Goal: Transaction & Acquisition: Purchase product/service

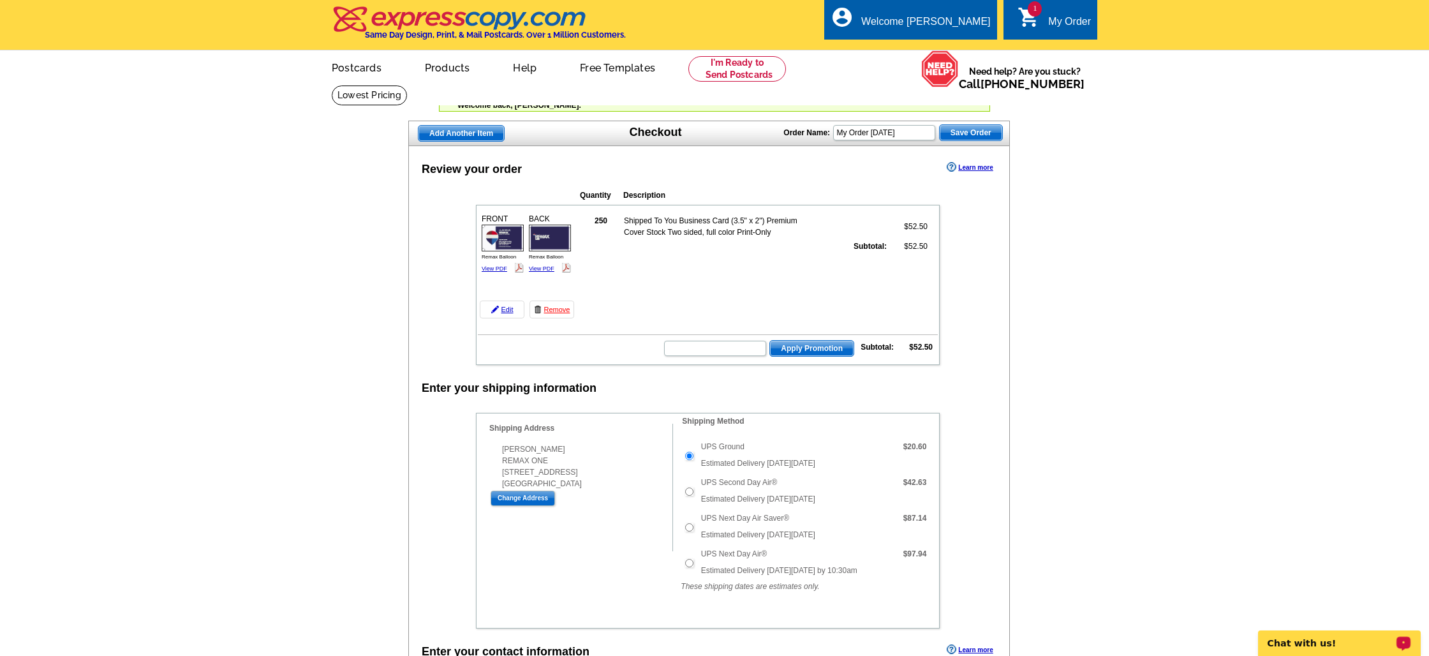
click at [1285, 632] on div "Chat with us!" at bounding box center [1339, 643] width 163 height 26
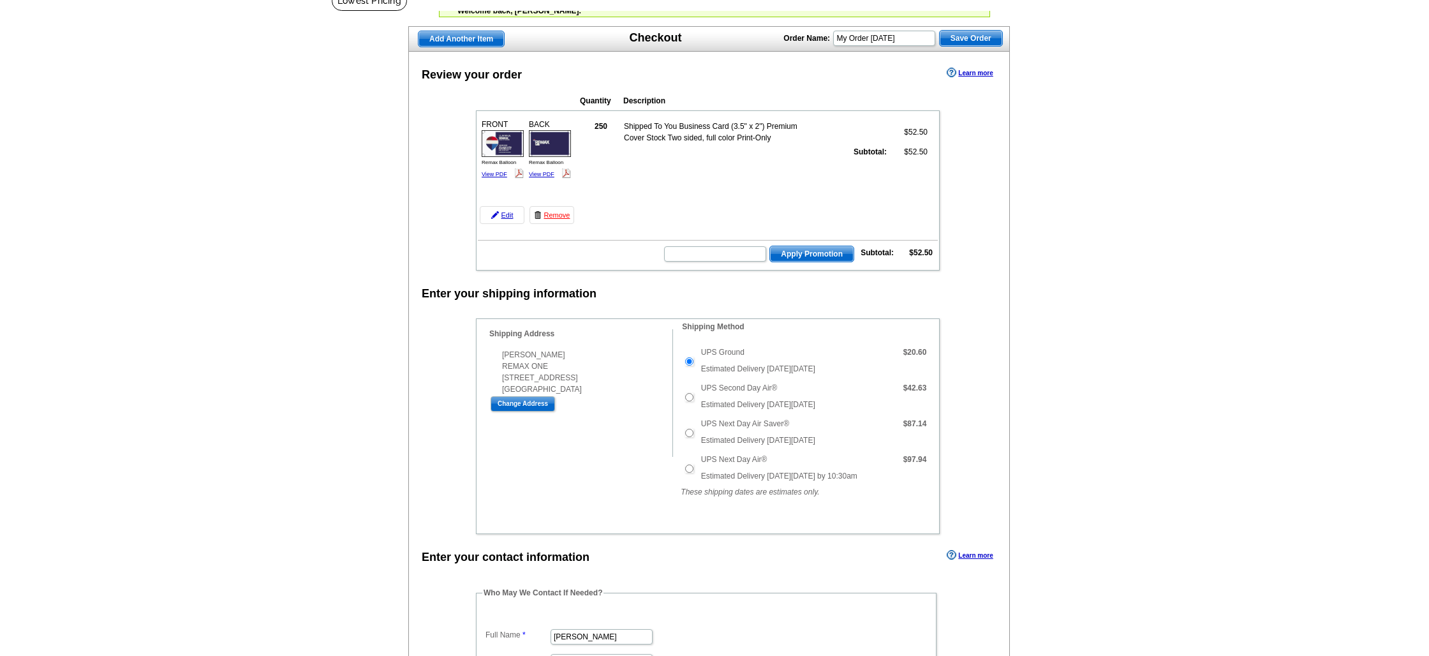
scroll to position [98, 0]
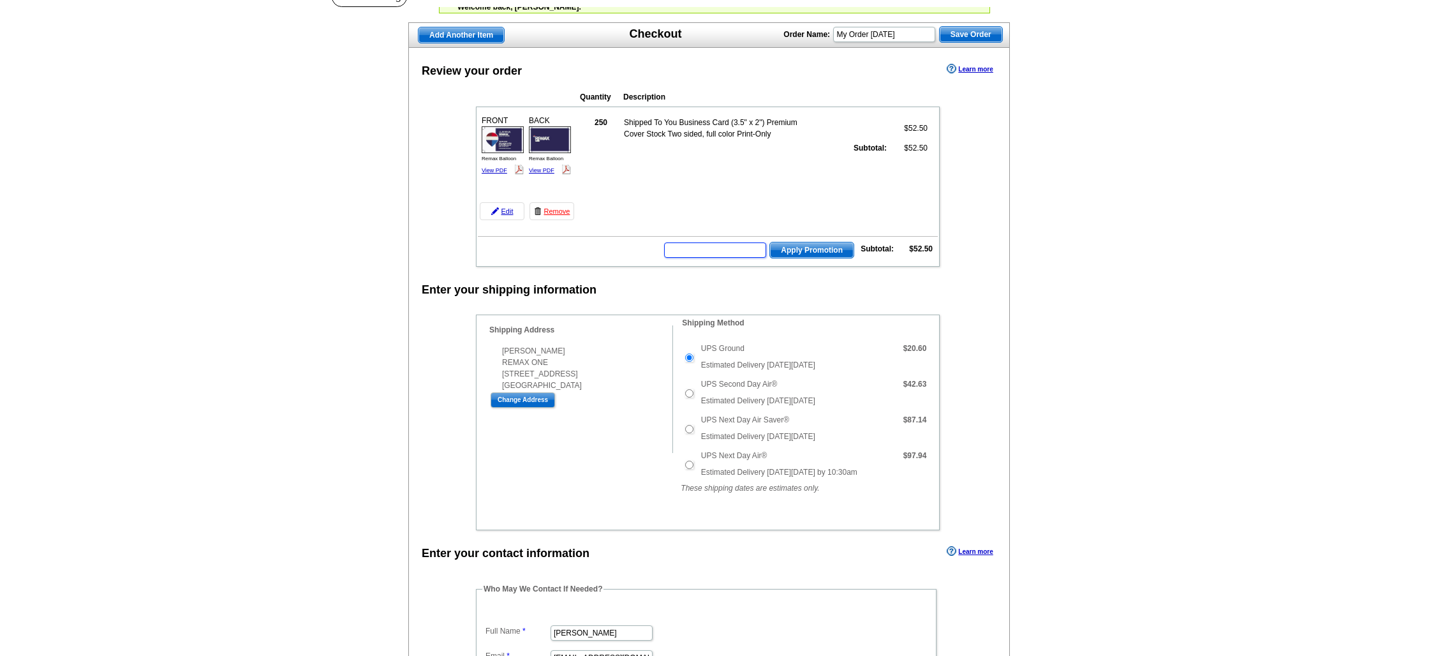
click at [752, 251] on input "text" at bounding box center [715, 249] width 102 height 15
type input "FIRST"
click at [829, 248] on span "Apply Promotion" at bounding box center [812, 249] width 84 height 15
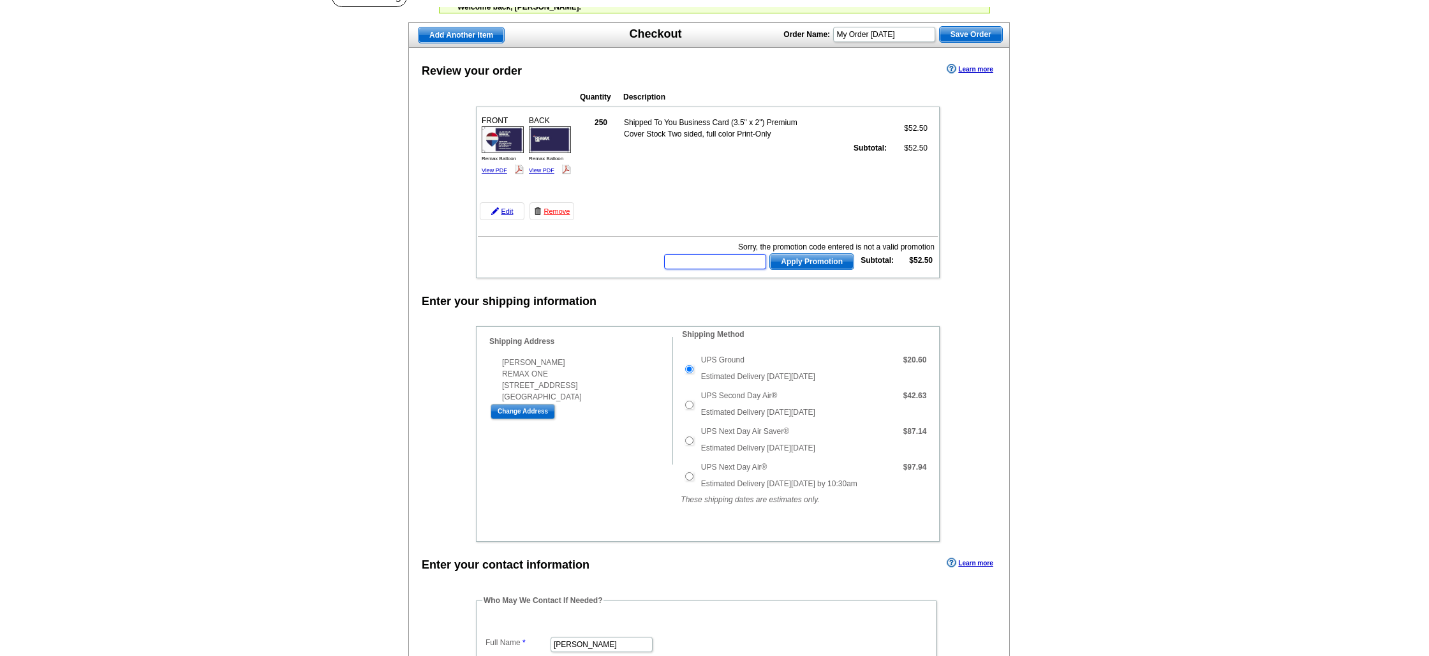
click at [741, 266] on input "text" at bounding box center [715, 261] width 102 height 15
type input "REMAX"
click at [808, 262] on span "Apply Promotion" at bounding box center [812, 261] width 84 height 15
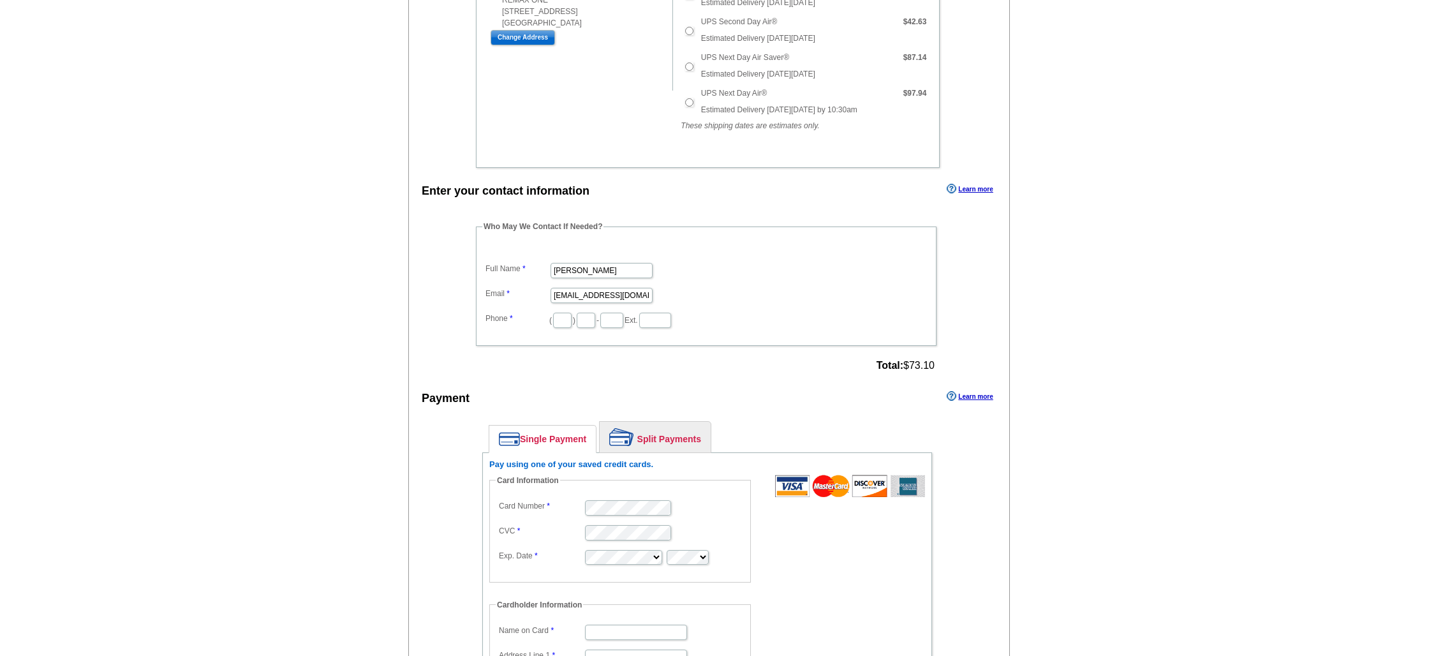
scroll to position [475, 0]
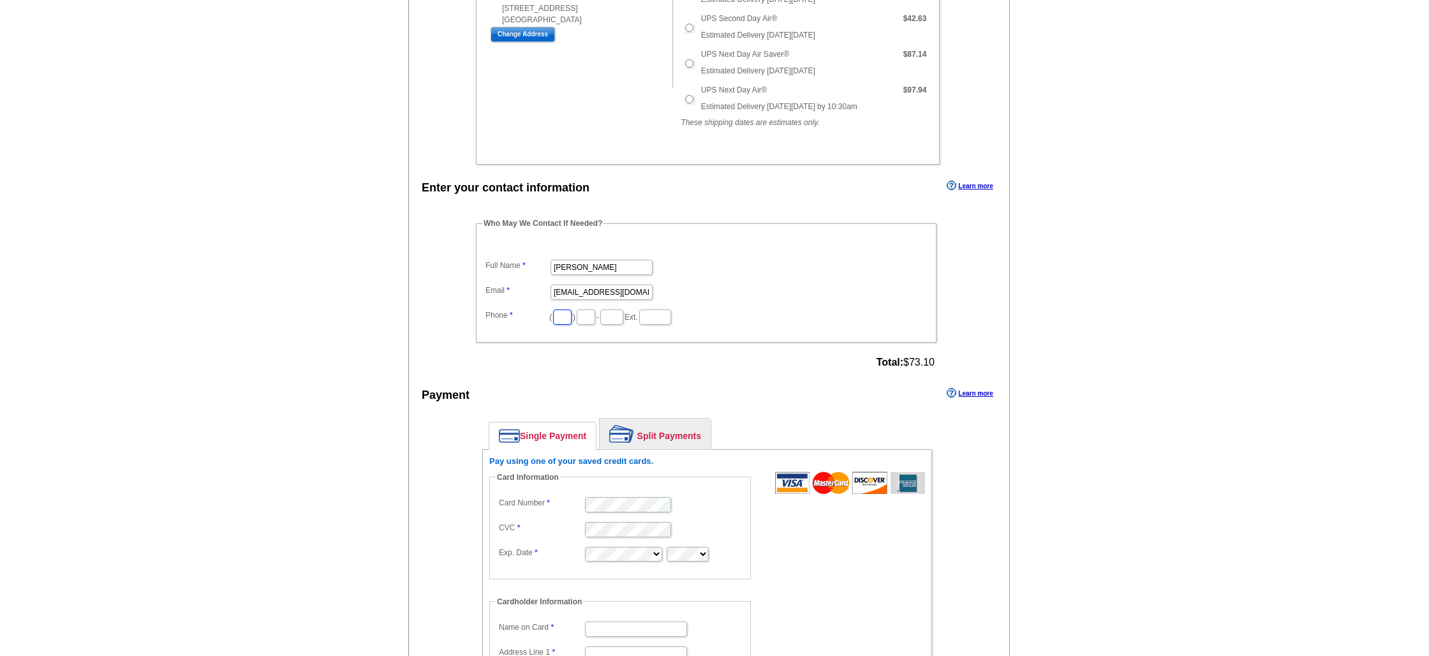
click at [560, 320] on input "text" at bounding box center [562, 316] width 19 height 15
type input "281"
type input "367"
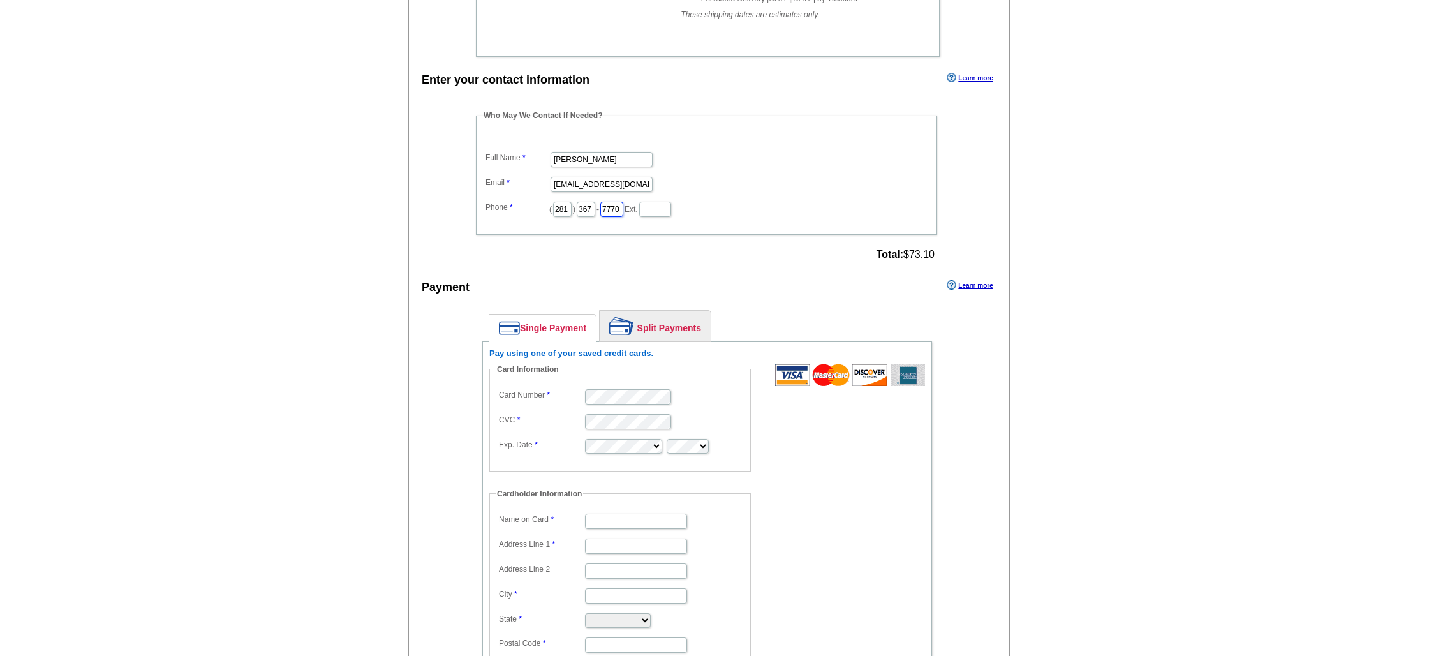
scroll to position [584, 0]
type input "7770"
type input "[PERSON_NAME] Real Estate"
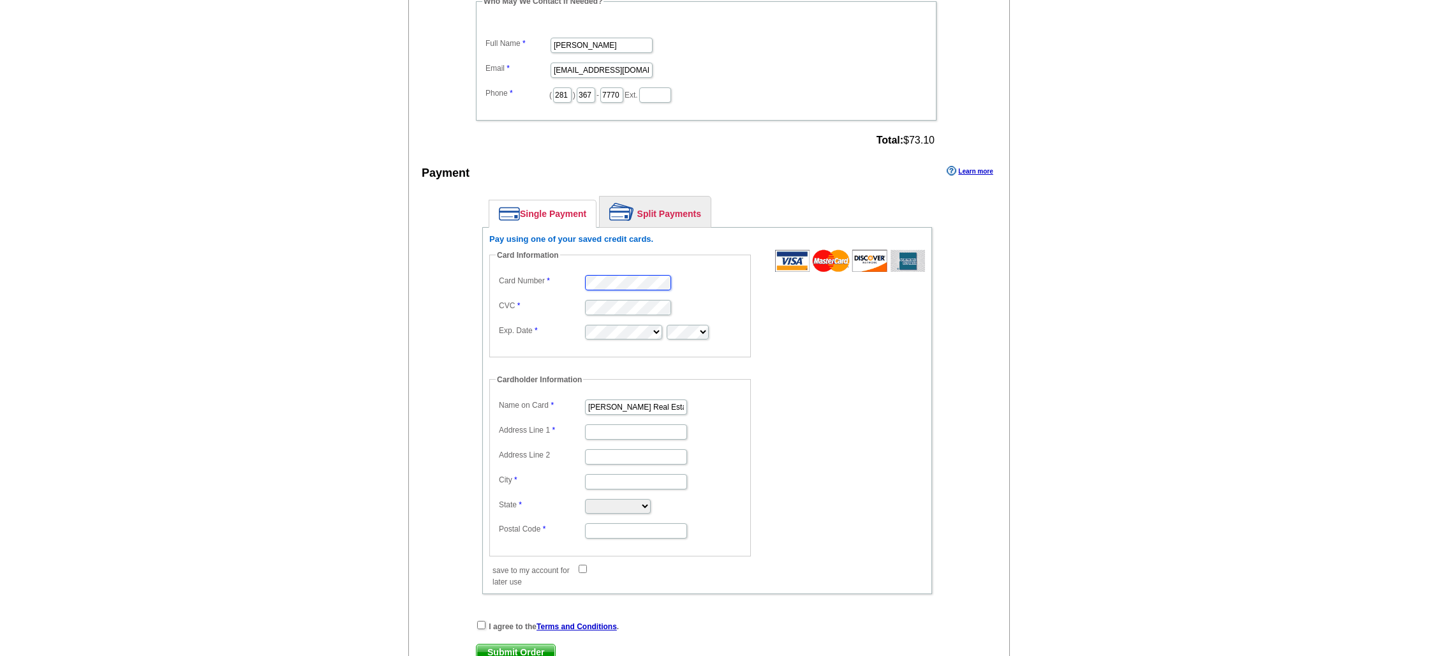
scroll to position [721, 0]
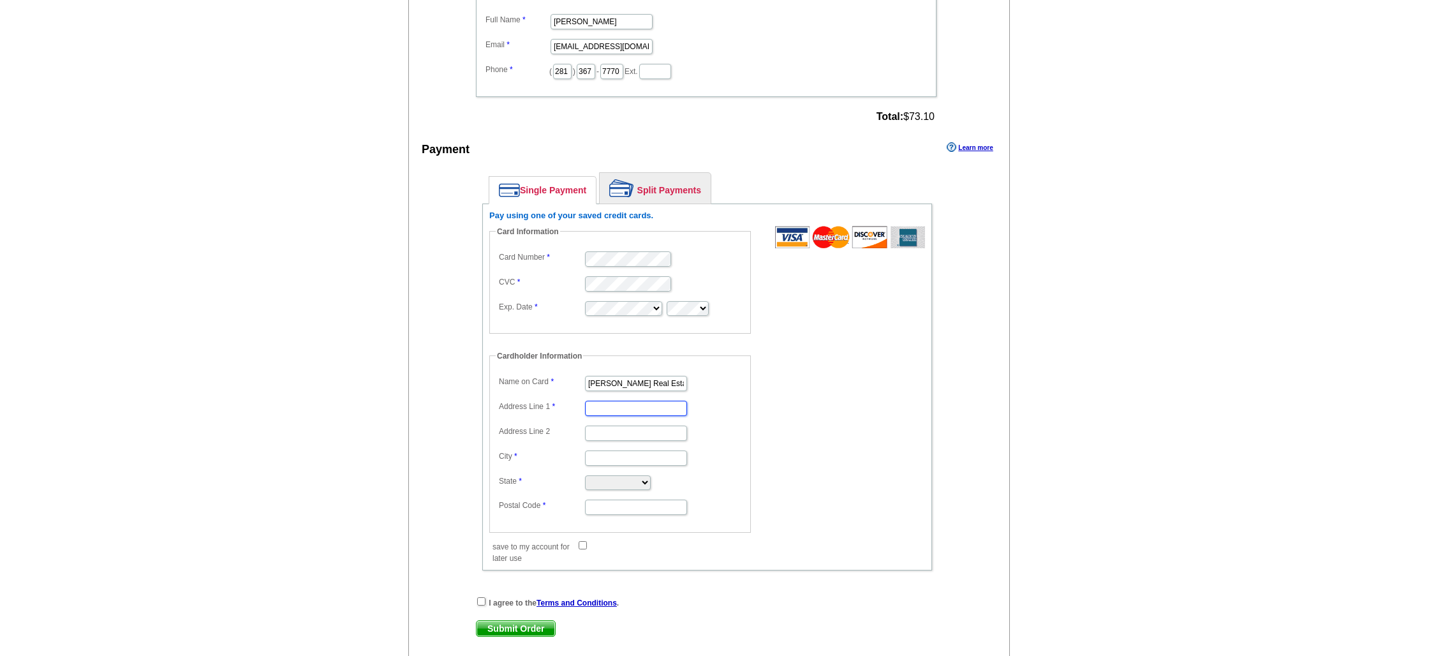
click at [594, 403] on input "Address Line 1" at bounding box center [636, 408] width 102 height 15
type input "e"
type input "8"
click at [604, 405] on input "Address Line 1" at bounding box center [636, 408] width 102 height 15
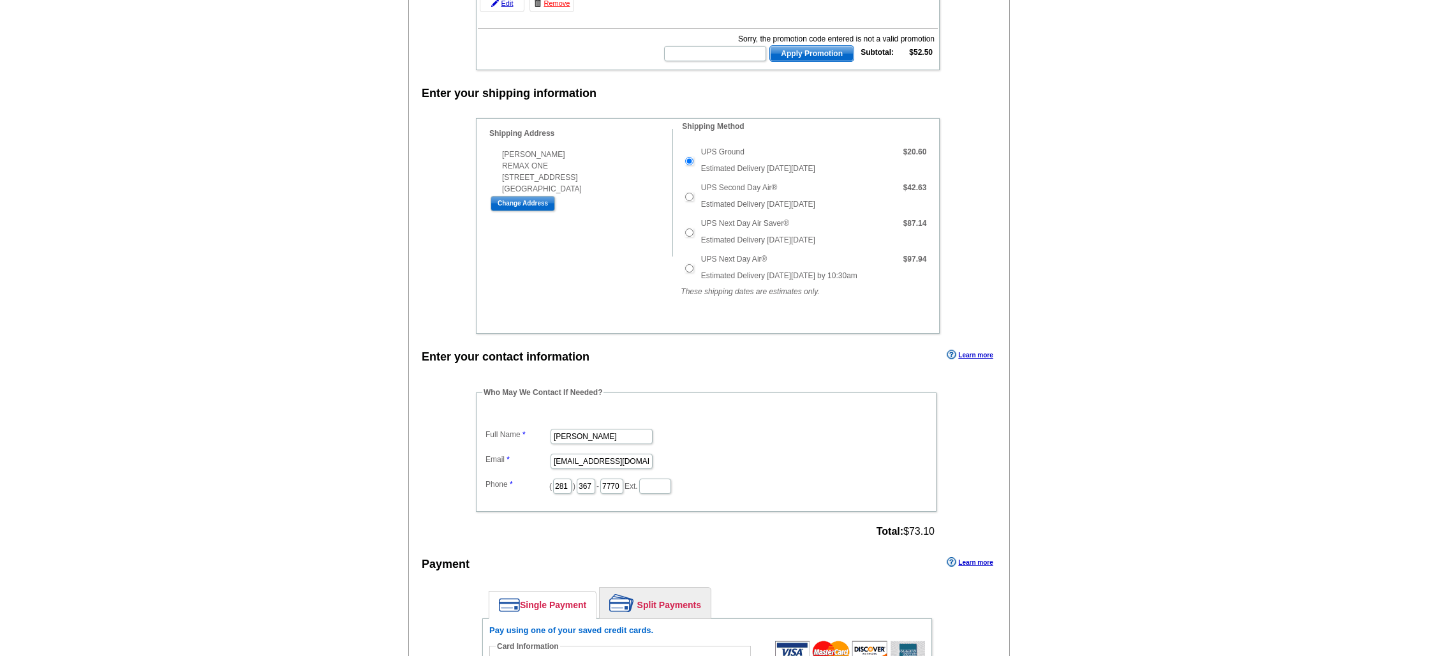
scroll to position [137, 0]
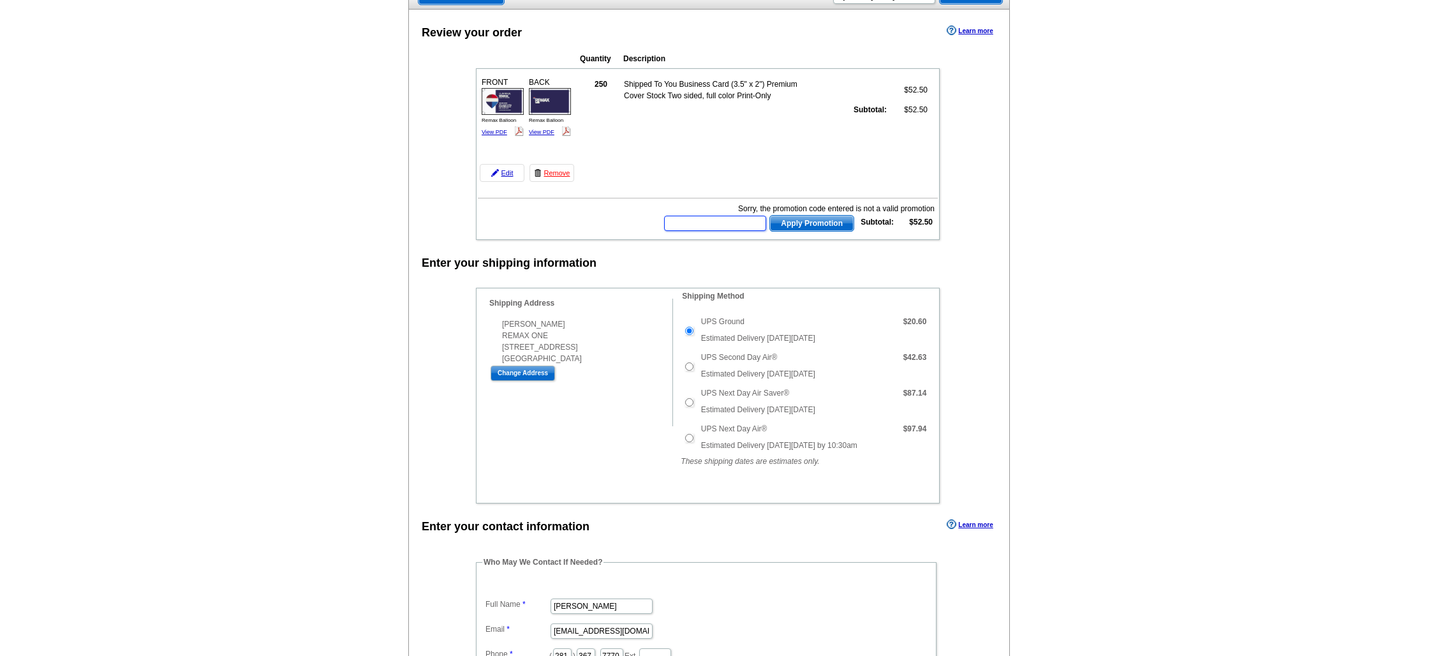
click at [724, 222] on input "text" at bounding box center [715, 223] width 102 height 15
paste input "CC2320"
type input "CC2320"
click at [779, 222] on span "Apply Promotion" at bounding box center [812, 223] width 84 height 15
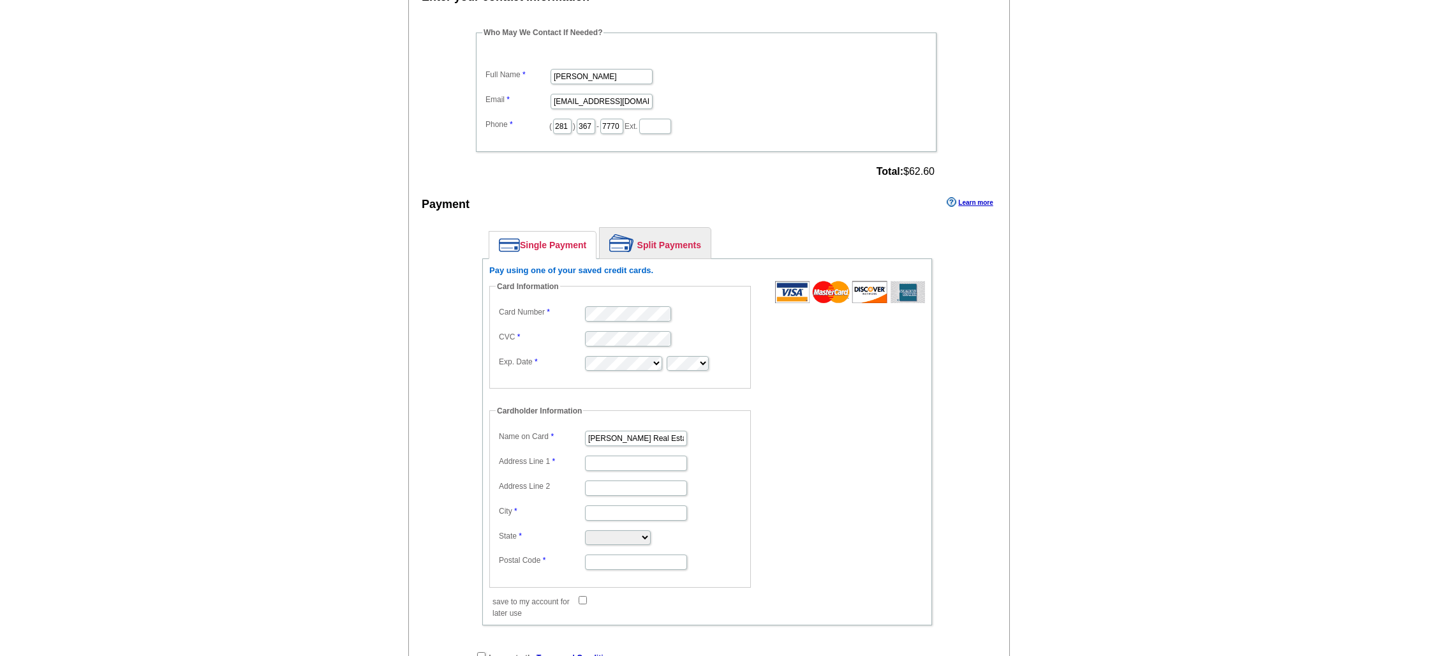
scroll to position [712, 0]
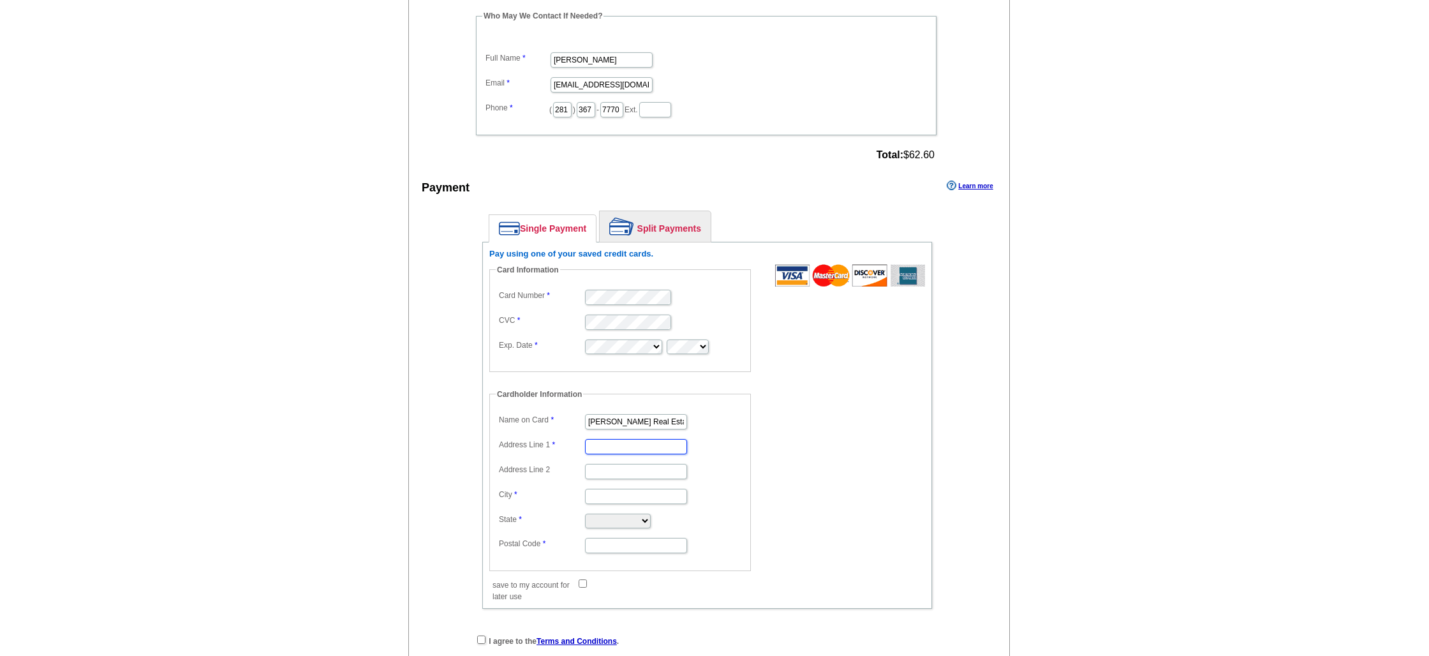
click at [628, 446] on input "Address Line 1" at bounding box center [636, 446] width 102 height 15
type input "8380 [PERSON_NAME]"
type input "Beaumont"
type input "77706"
click at [651, 524] on select "[US_STATE] [US_STATE] [US_STATE] [US_STATE] [US_STATE] [US_STATE] [US_STATE] [U…" at bounding box center [618, 521] width 66 height 15
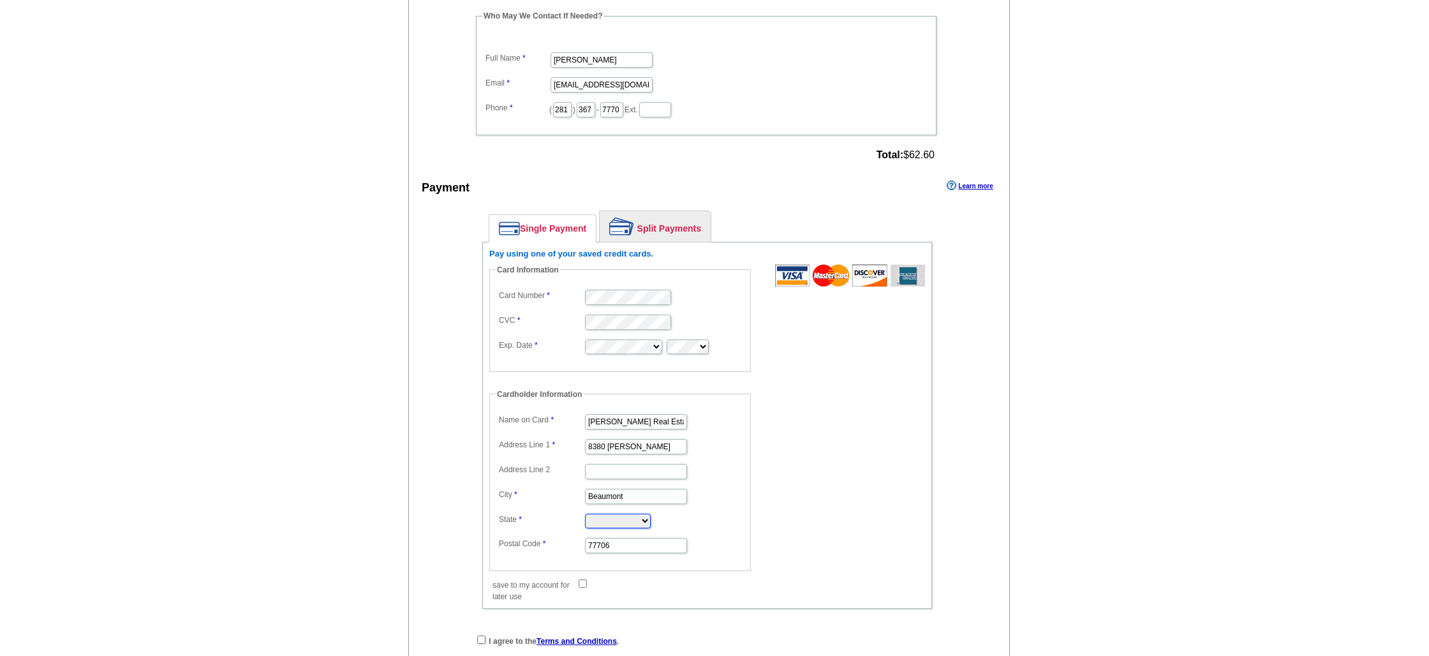
select select "[GEOGRAPHIC_DATA]"
click at [1008, 536] on div "Enter your contact information Learn more Who May We Contact If Needed? Full Na…" at bounding box center [709, 340] width 600 height 741
click at [1080, 480] on main "Add Another Item Checkout Order Name: My Order [DATE] Save Order Review your or…" at bounding box center [714, 80] width 1429 height 1358
click at [583, 585] on input "save to my account for later use" at bounding box center [583, 583] width 8 height 8
checkbox input "true"
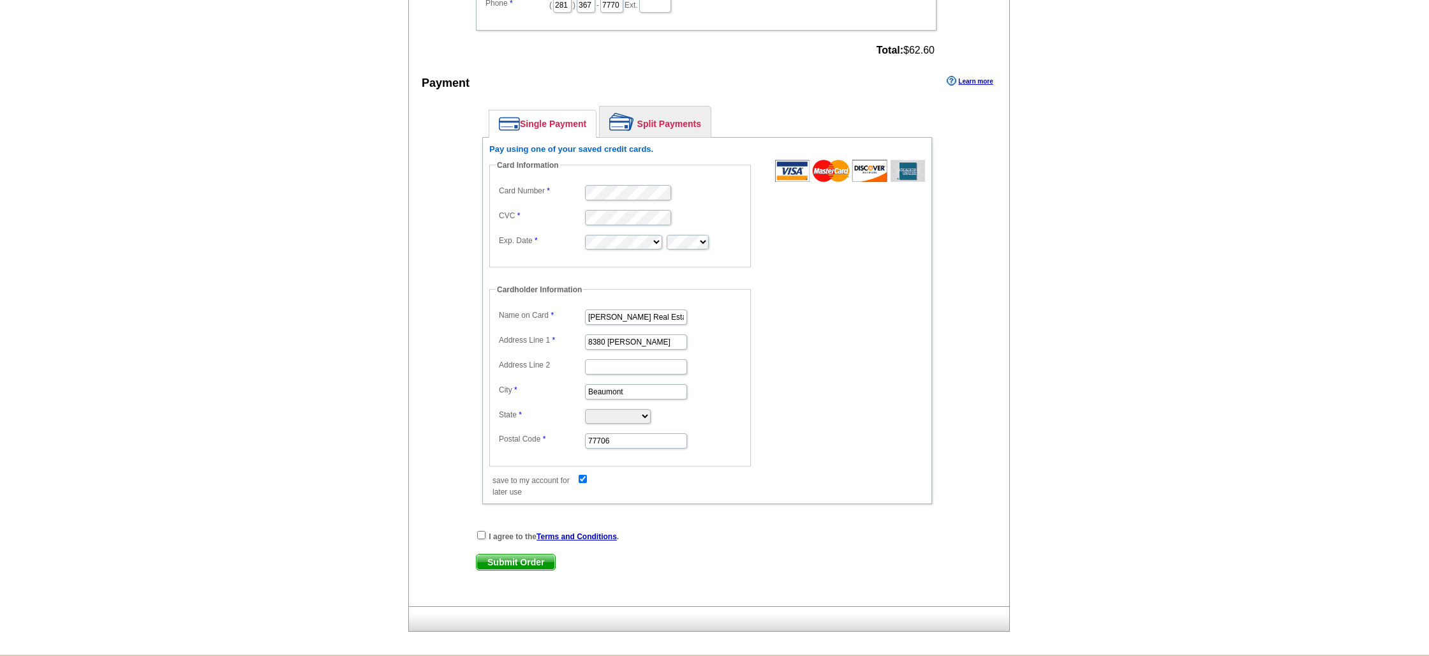
scroll to position [817, 0]
click at [478, 533] on input "checkbox" at bounding box center [481, 534] width 8 height 8
checkbox input "true"
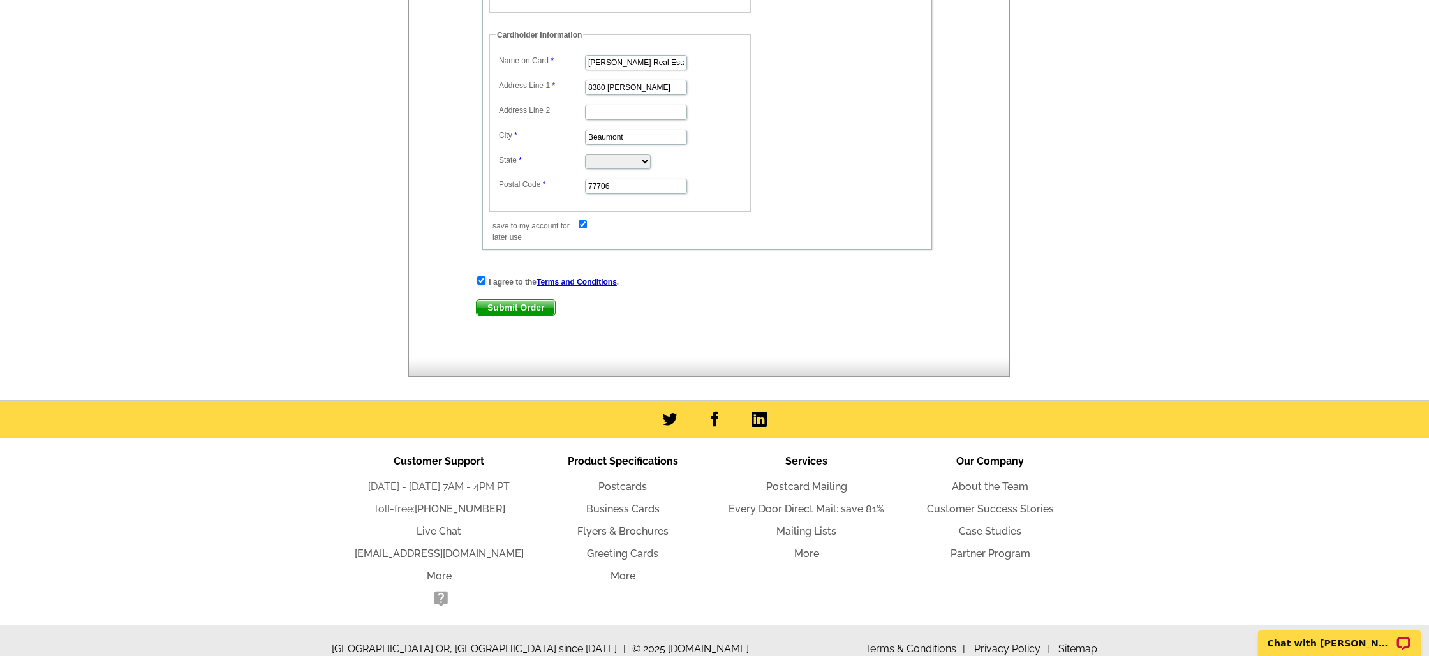
scroll to position [1087, 0]
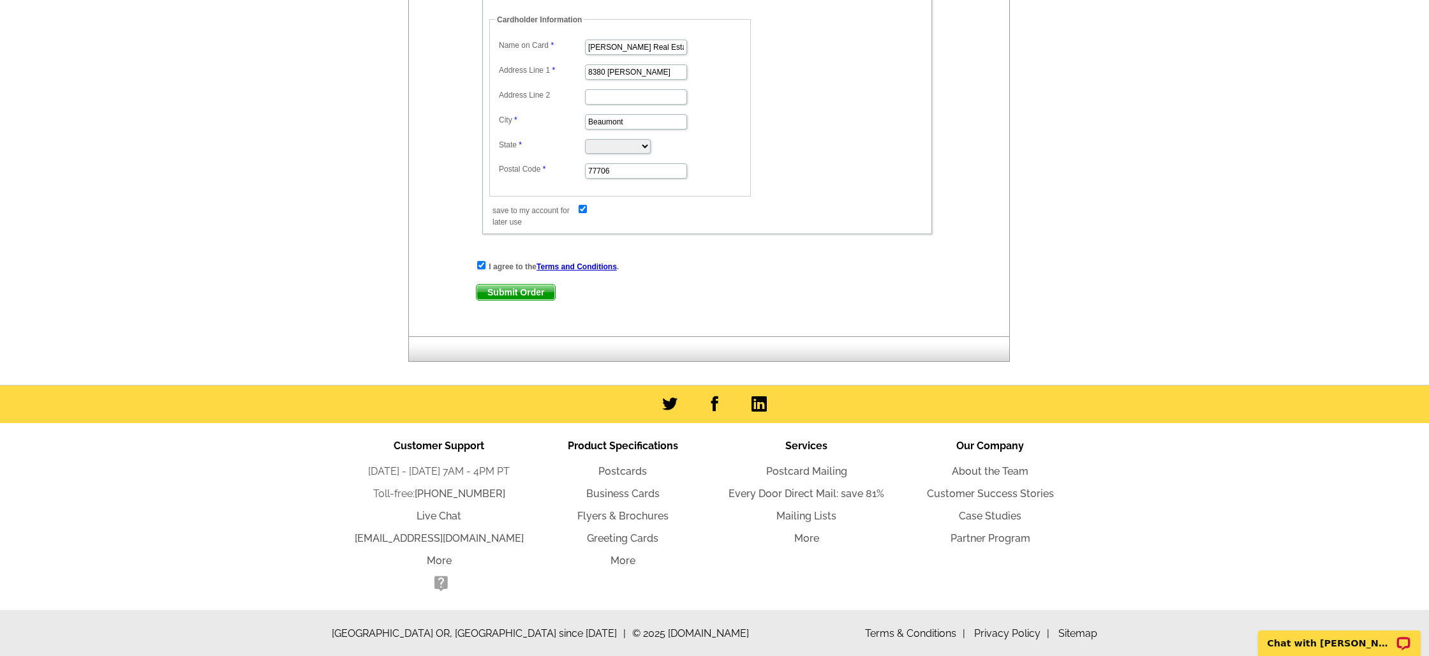
click at [535, 295] on span "Submit Order" at bounding box center [516, 292] width 78 height 15
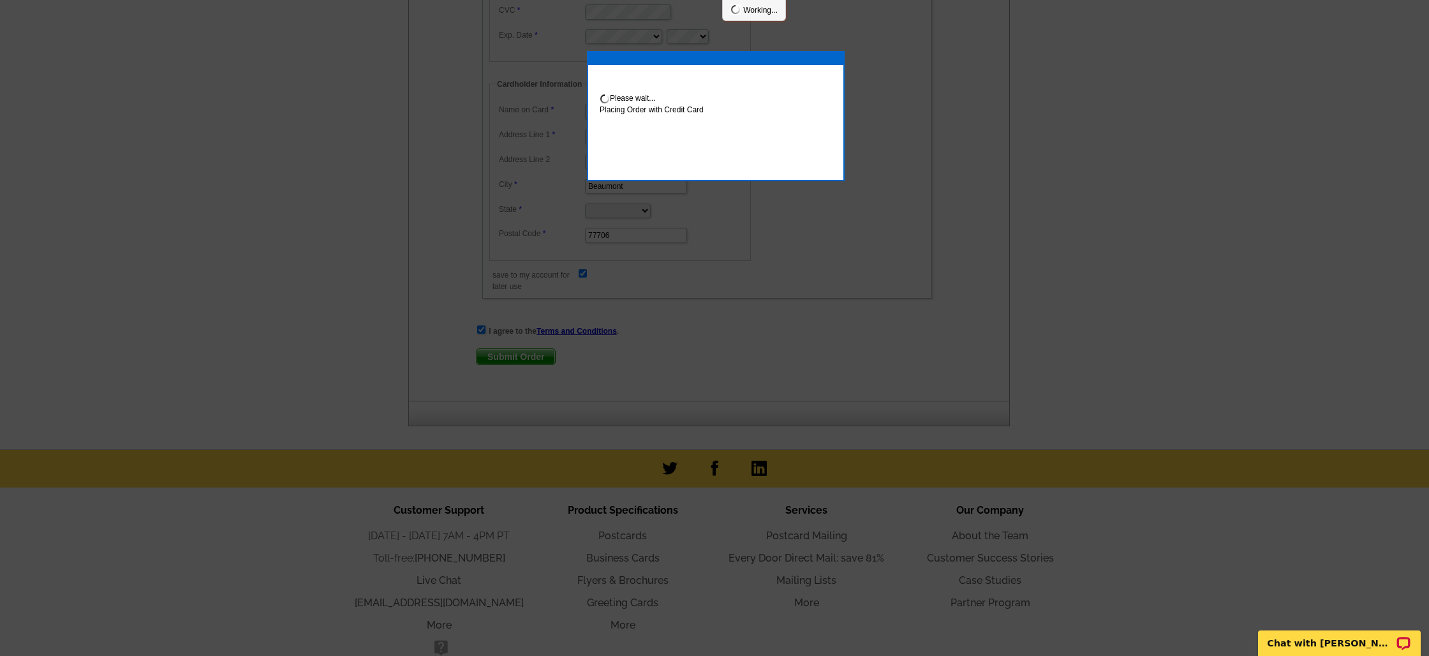
scroll to position [1151, 0]
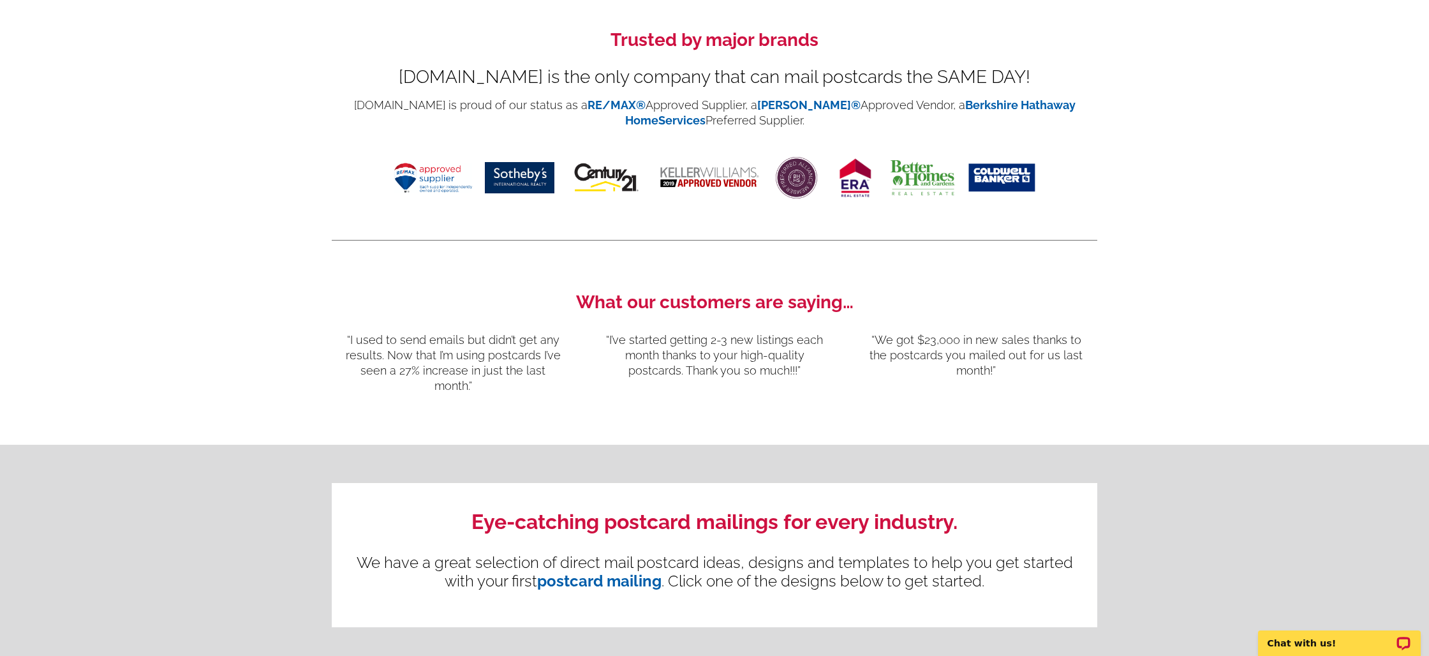
scroll to position [1162, 0]
